Goal: Complete application form

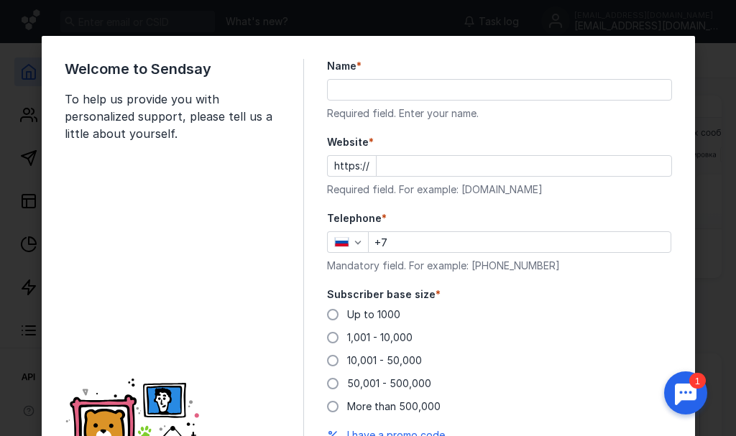
click at [437, 89] on input "Name *" at bounding box center [499, 90] width 343 height 20
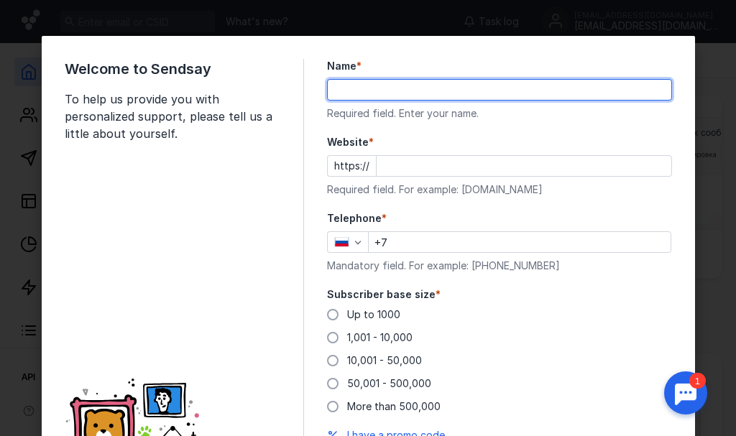
type input "[PERSON_NAME]"
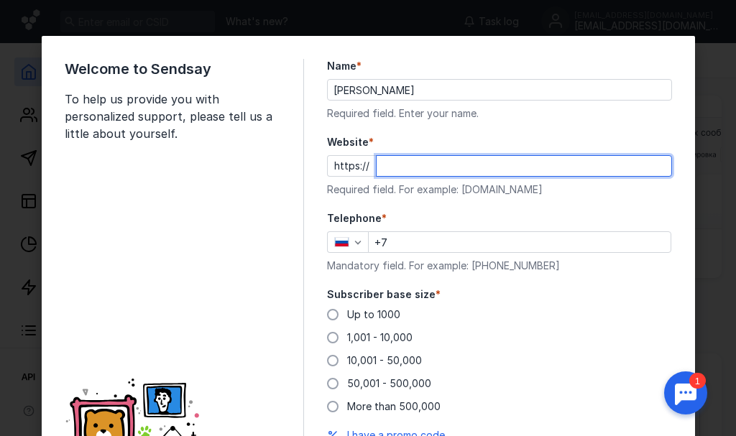
click at [443, 164] on input "Website *" at bounding box center [523, 166] width 295 height 20
type input "[DOMAIN_NAME]"
click at [341, 243] on icon "button" at bounding box center [341, 242] width 13 height 9
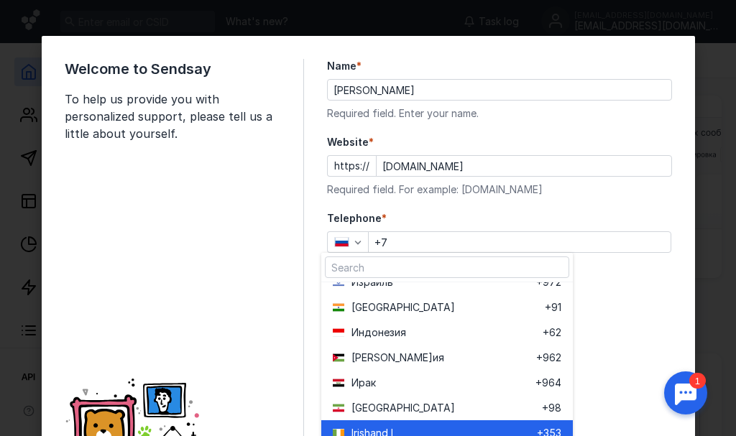
scroll to position [1868, 0]
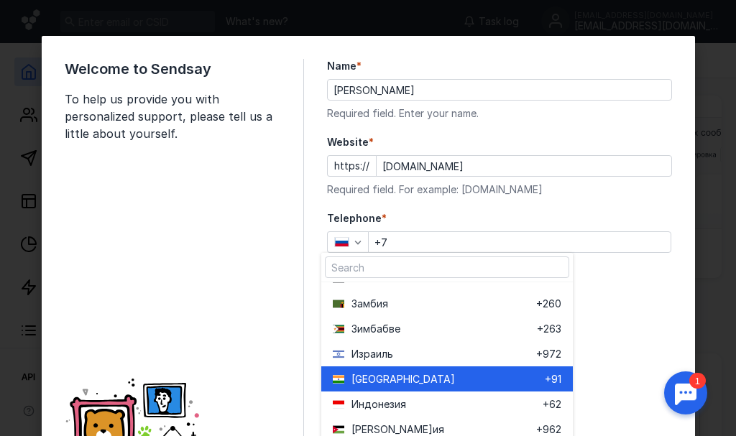
click at [402, 387] on div "[GEOGRAPHIC_DATA]" at bounding box center [439, 378] width 212 height 25
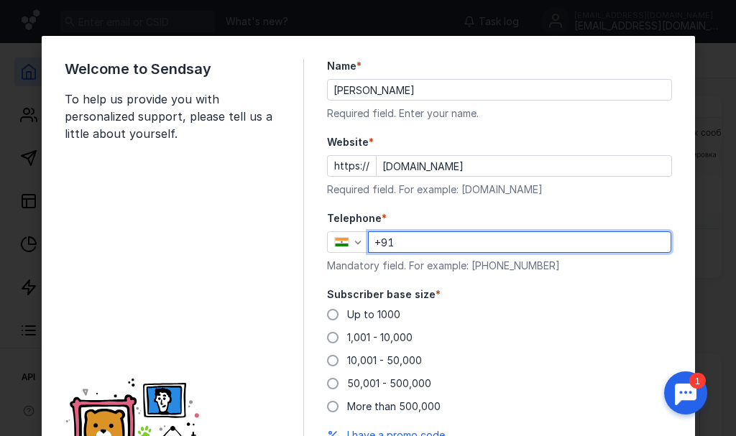
click at [401, 246] on input "+91" at bounding box center [520, 242] width 302 height 20
type input "[PHONE_NUMBER]"
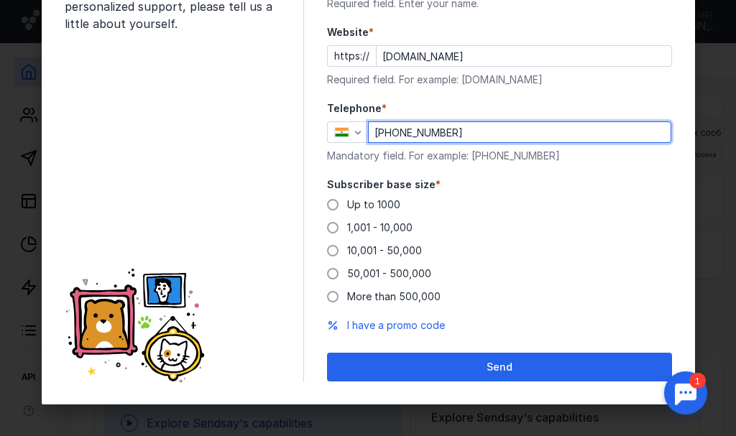
scroll to position [114, 0]
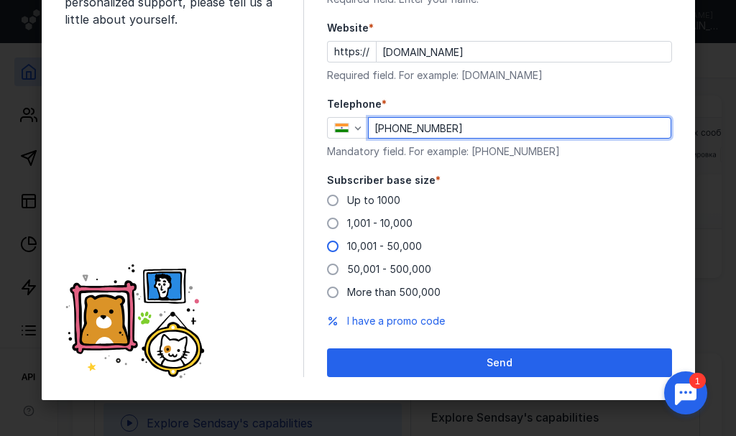
click at [386, 240] on font "10,001 - 50,000" at bounding box center [384, 246] width 75 height 12
click at [0, 0] on input "10,001 - 50,000" at bounding box center [0, 0] width 0 height 0
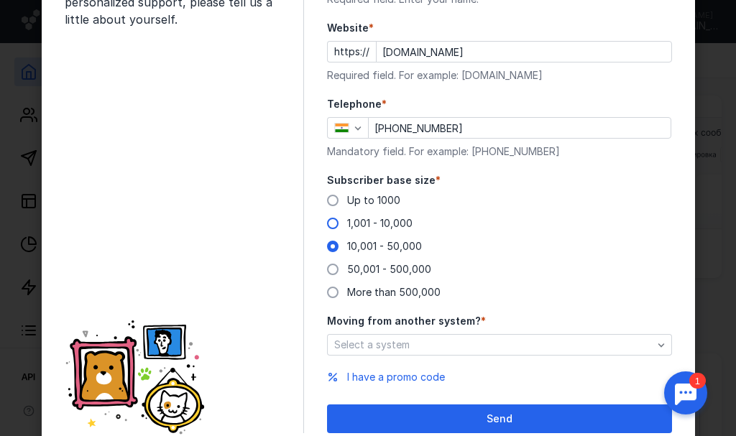
click at [376, 226] on font "1,001 - 10,000" at bounding box center [379, 223] width 65 height 12
click at [0, 0] on input "1,001 - 10,000" at bounding box center [0, 0] width 0 height 0
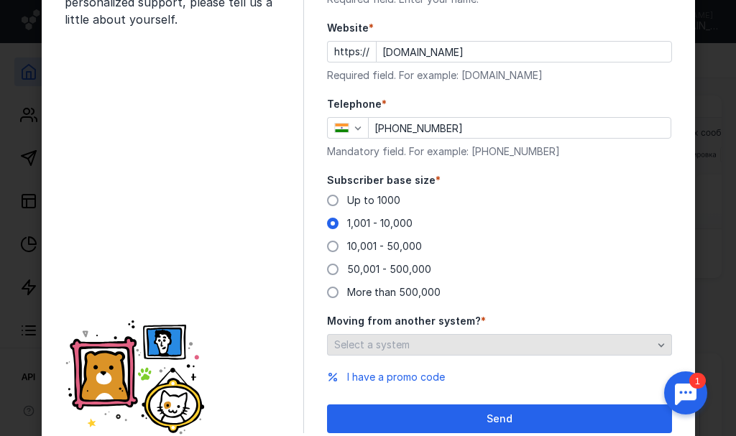
click at [392, 351] on div "Select a system" at bounding box center [499, 345] width 345 height 22
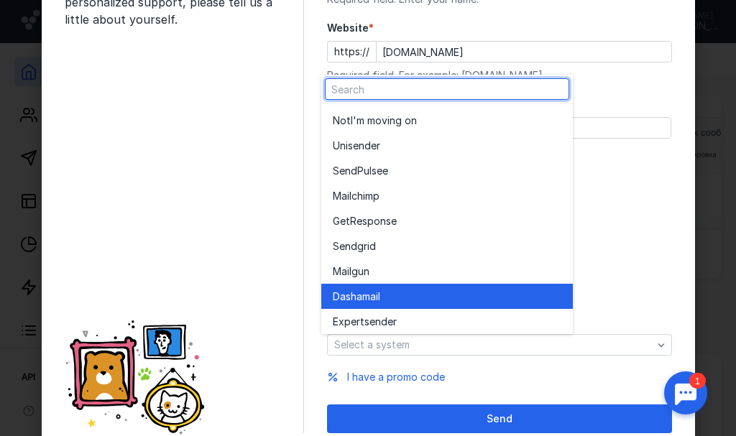
click at [394, 305] on div "Dashamai l" at bounding box center [447, 296] width 228 height 25
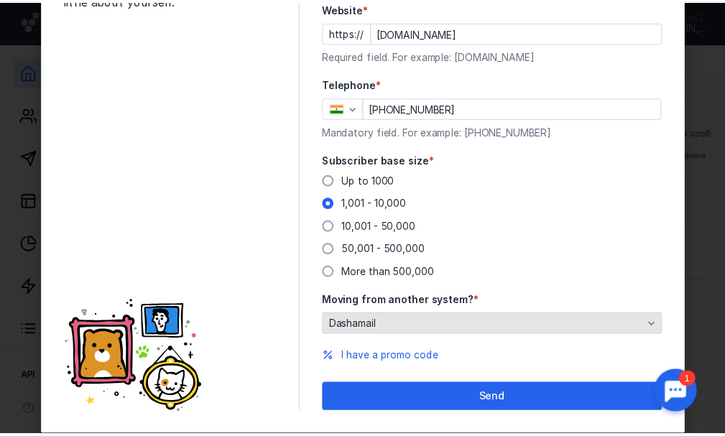
scroll to position [170, 0]
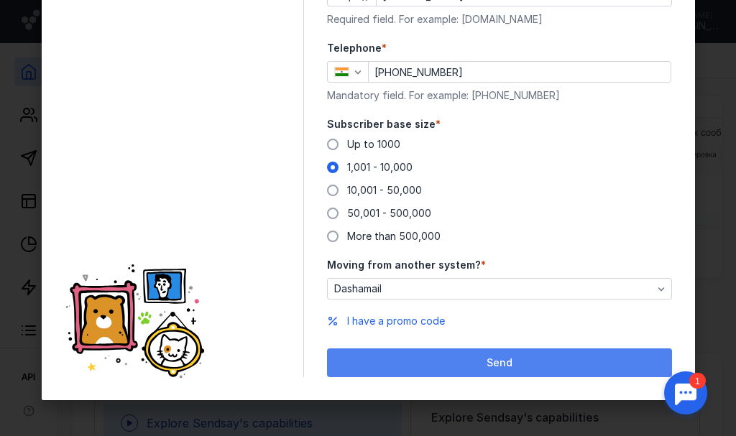
click at [452, 356] on div "Send" at bounding box center [499, 362] width 345 height 29
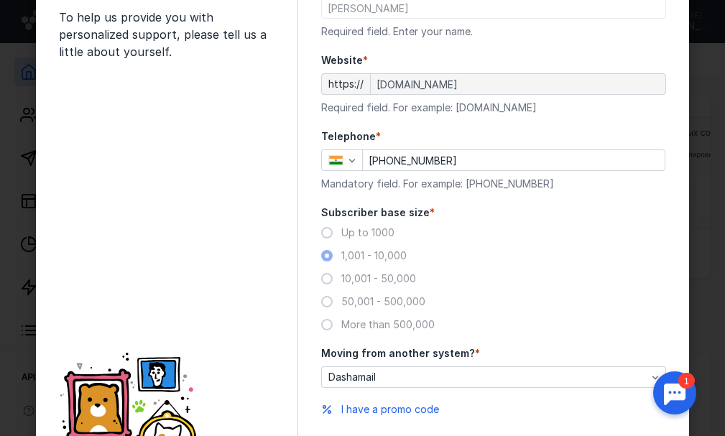
scroll to position [0, 0]
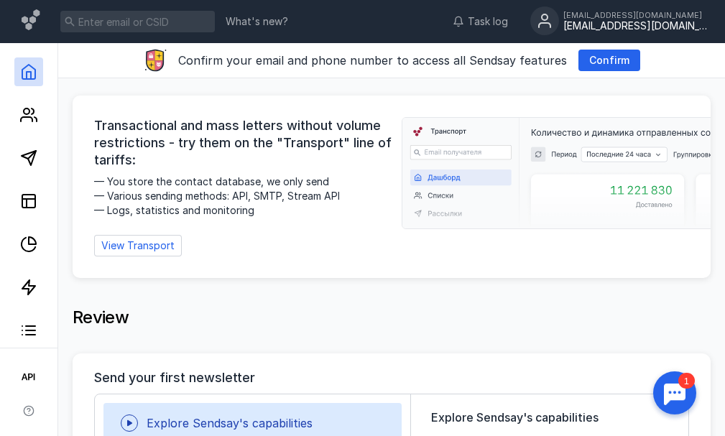
click at [590, 26] on font "[EMAIL_ADDRESS][DOMAIN_NAME]" at bounding box center [647, 25] width 169 height 12
